Goal: Book appointment/travel/reservation

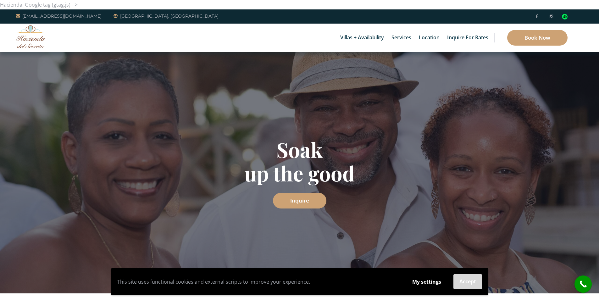
click at [457, 280] on button "Accept" at bounding box center [467, 281] width 29 height 15
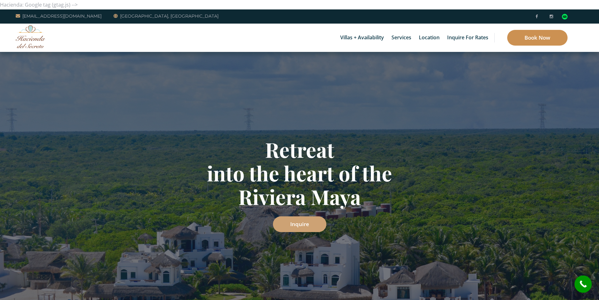
click at [546, 41] on link "Book Now" at bounding box center [537, 38] width 60 height 16
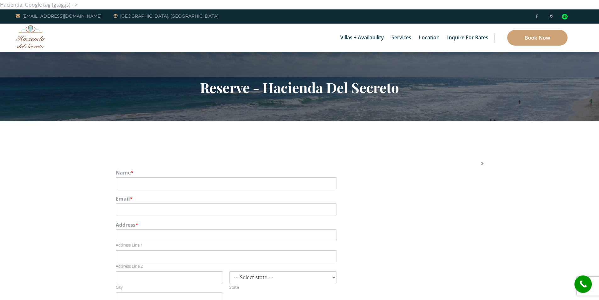
drag, startPoint x: 555, startPoint y: 127, endPoint x: 564, endPoint y: 151, distance: 25.3
click at [550, 37] on link "Book Now" at bounding box center [537, 38] width 60 height 16
click at [38, 35] on img at bounding box center [31, 36] width 30 height 23
